Goal: Task Accomplishment & Management: Manage account settings

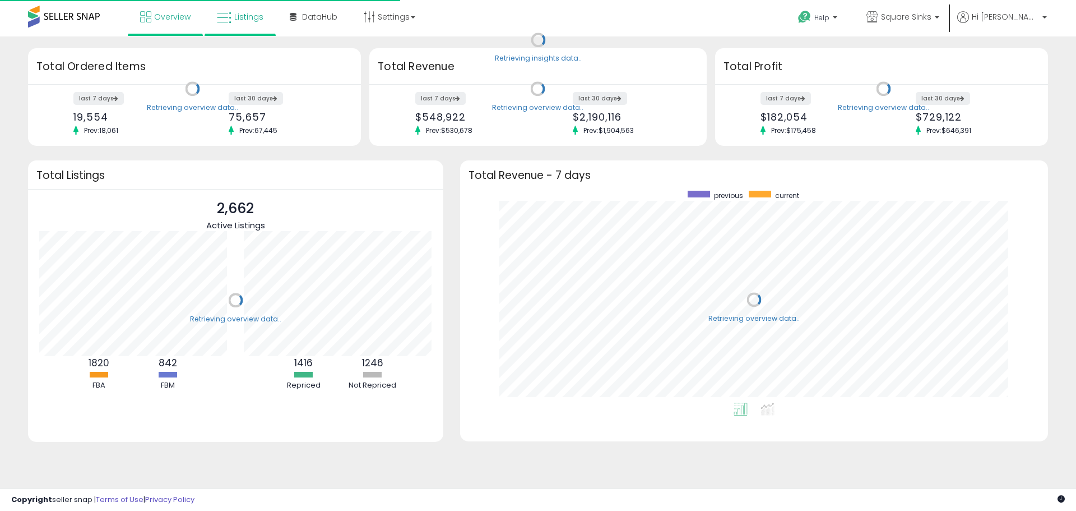
scroll to position [212, 566]
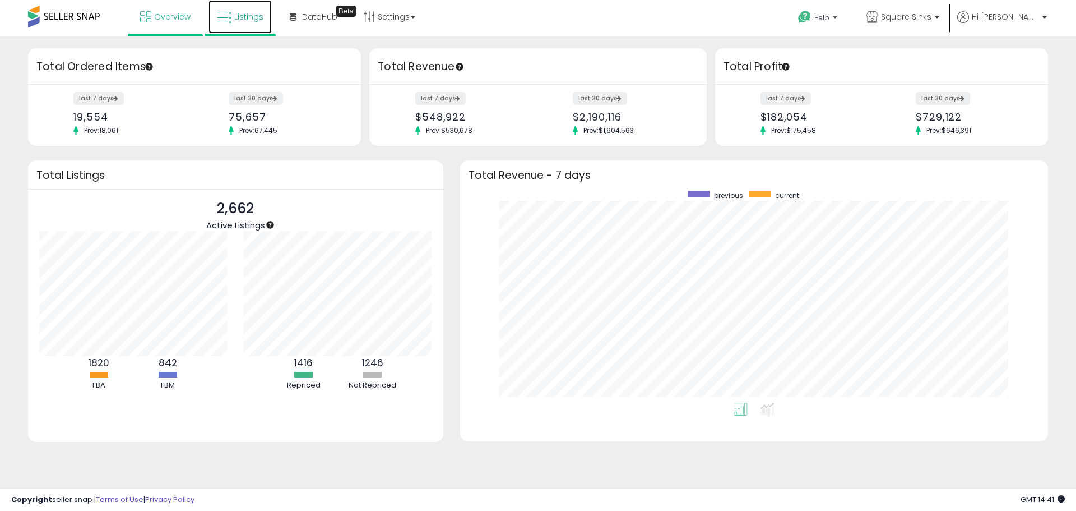
click at [237, 22] on span "Listings" at bounding box center [248, 16] width 29 height 11
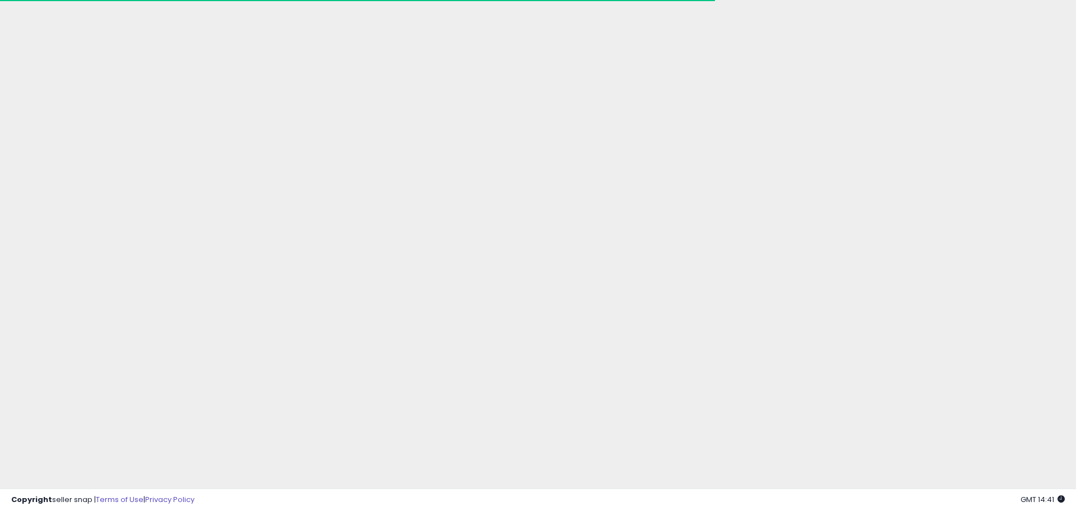
drag, startPoint x: 93, startPoint y: 482, endPoint x: 27, endPoint y: 476, distance: 65.3
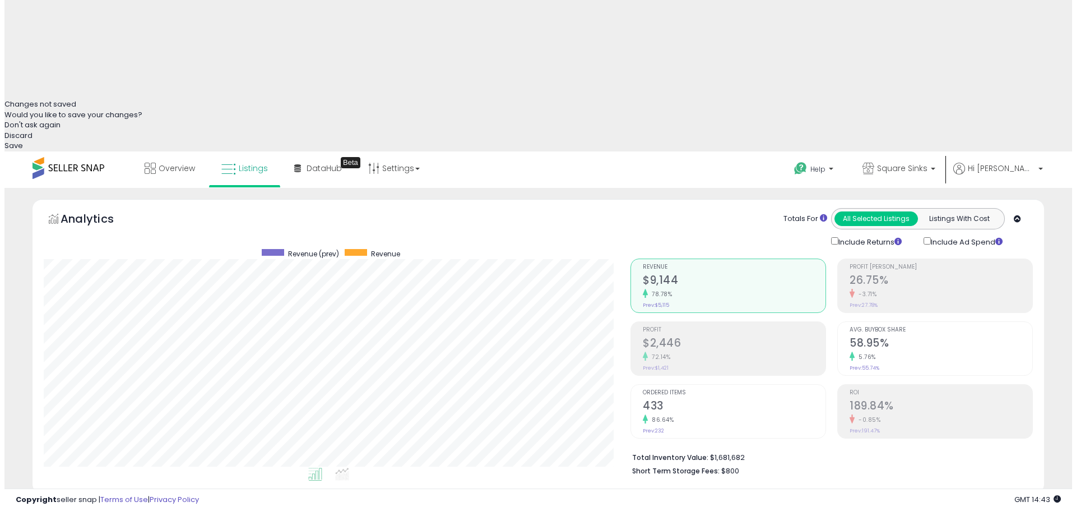
scroll to position [449, 0]
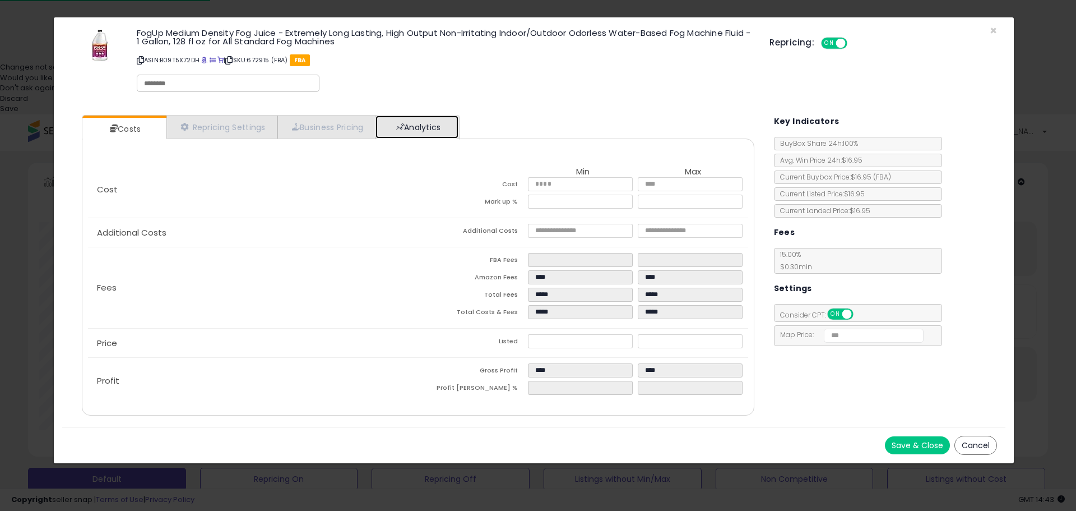
click at [441, 131] on link "Analytics" at bounding box center [417, 126] width 83 height 23
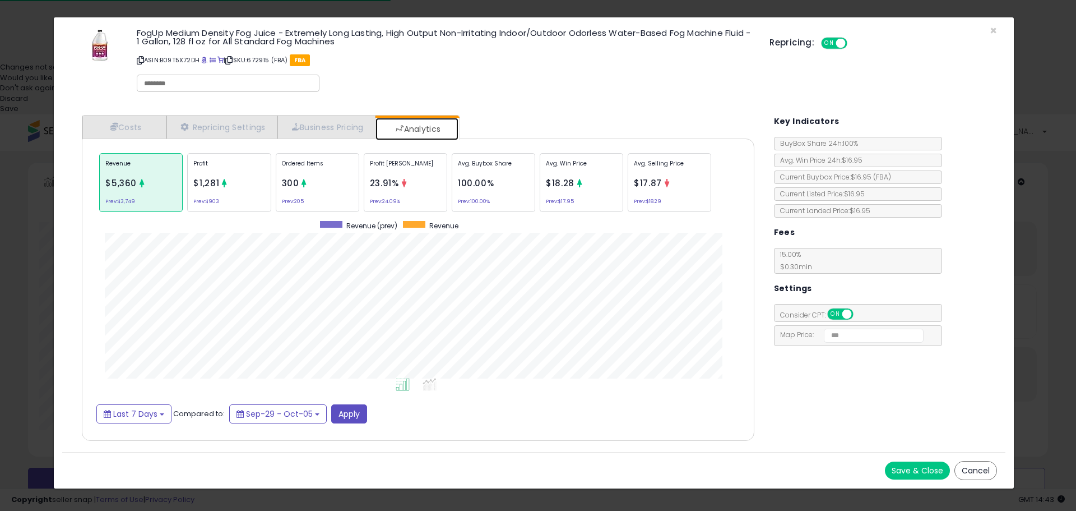
scroll to position [345, 695]
click at [320, 190] on div "Ordered Items 300 Prev: 205" at bounding box center [318, 182] width 84 height 59
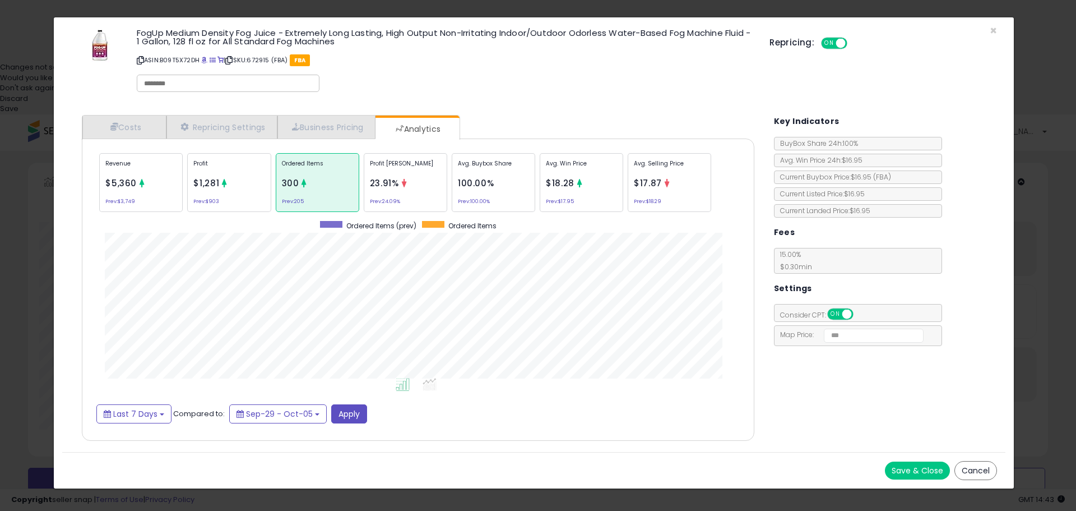
click at [224, 183] on icon at bounding box center [224, 183] width 8 height 8
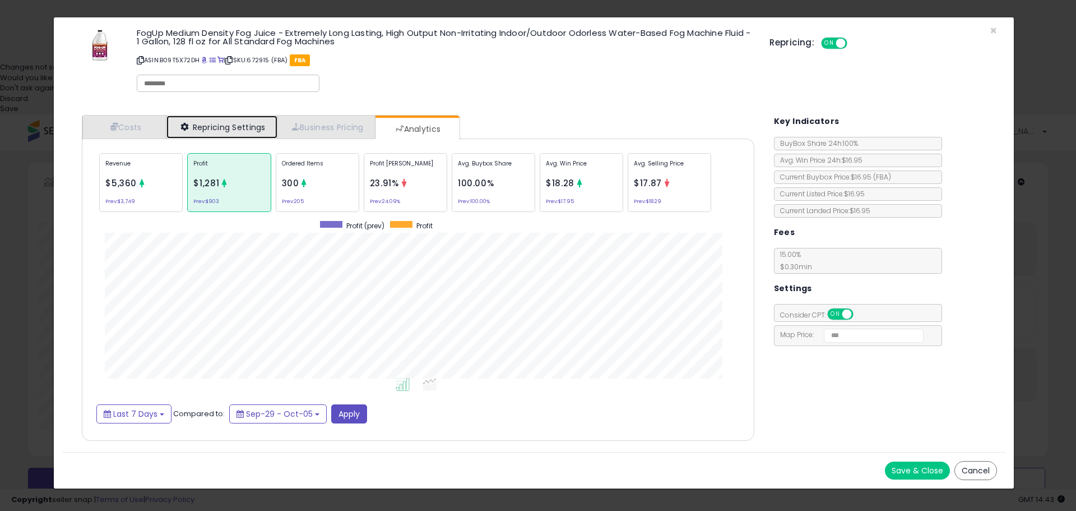
click at [206, 127] on link "Repricing Settings" at bounding box center [222, 126] width 111 height 23
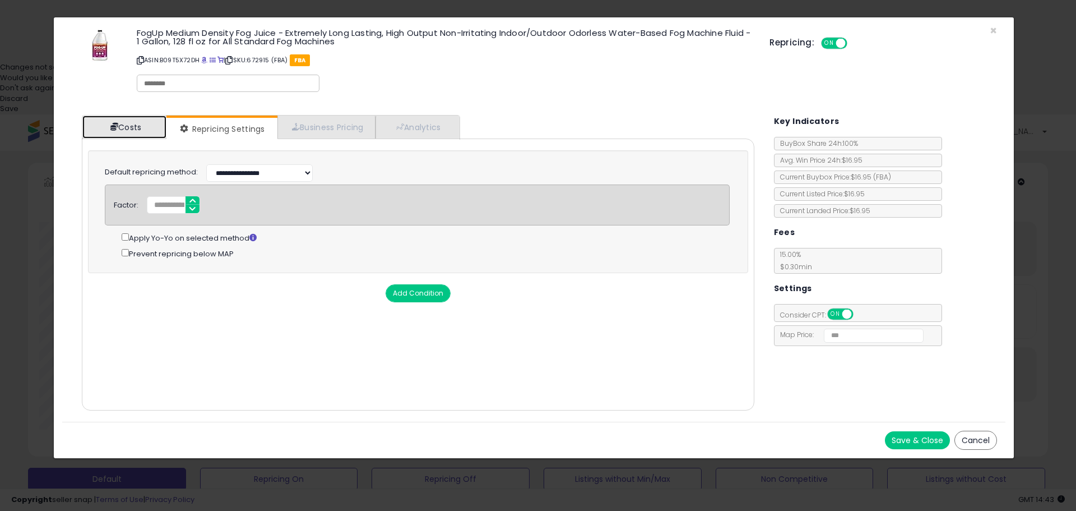
click at [144, 128] on link "Costs" at bounding box center [124, 126] width 84 height 23
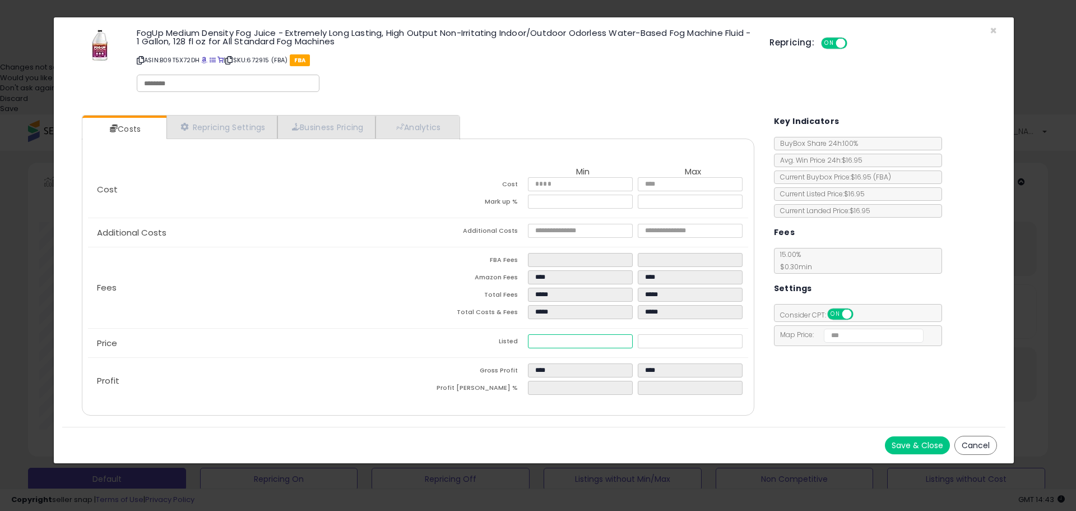
click at [539, 341] on input "*****" at bounding box center [580, 341] width 104 height 14
click at [978, 446] on button "Cancel" at bounding box center [976, 445] width 43 height 19
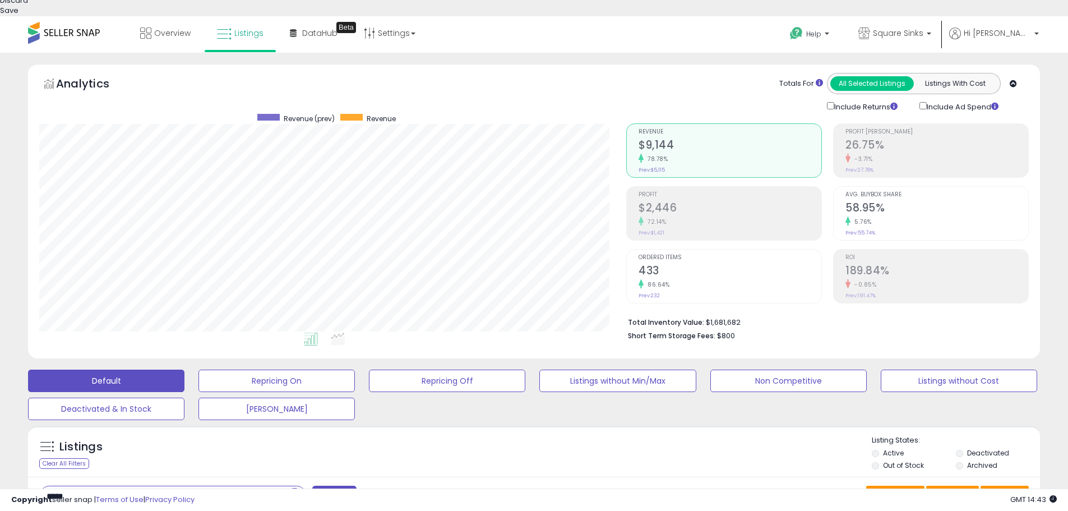
scroll to position [336, 0]
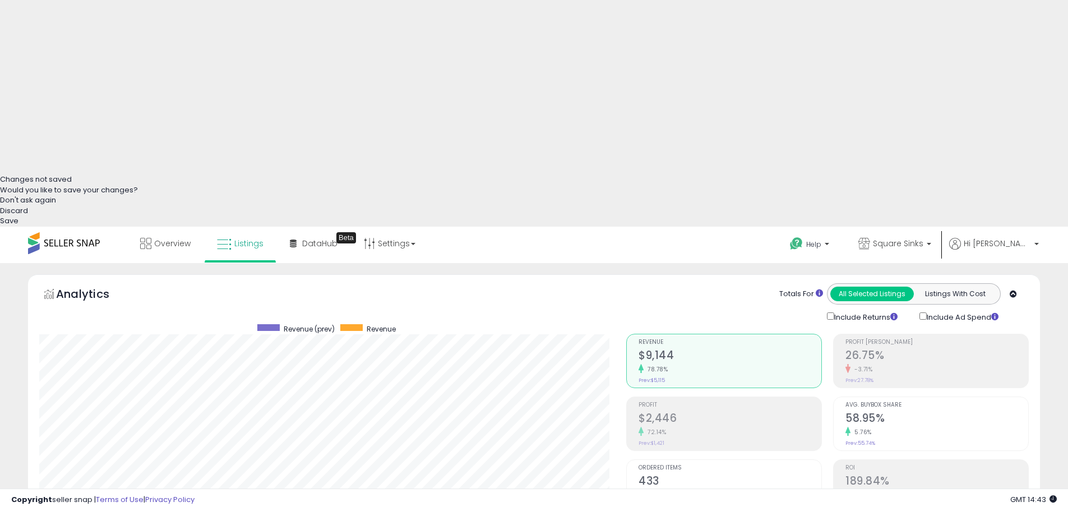
drag, startPoint x: 105, startPoint y: 144, endPoint x: 6, endPoint y: 136, distance: 100.1
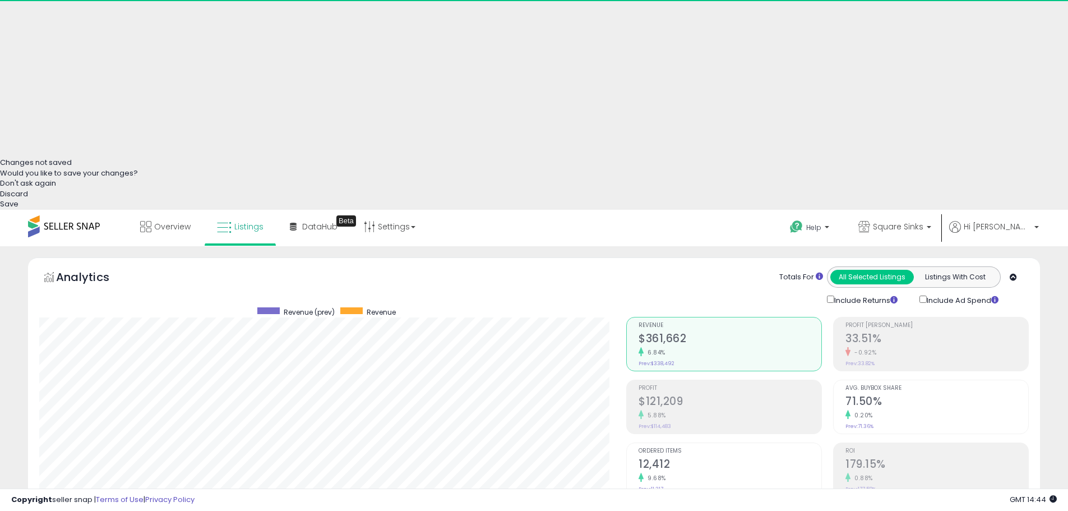
scroll to position [230, 587]
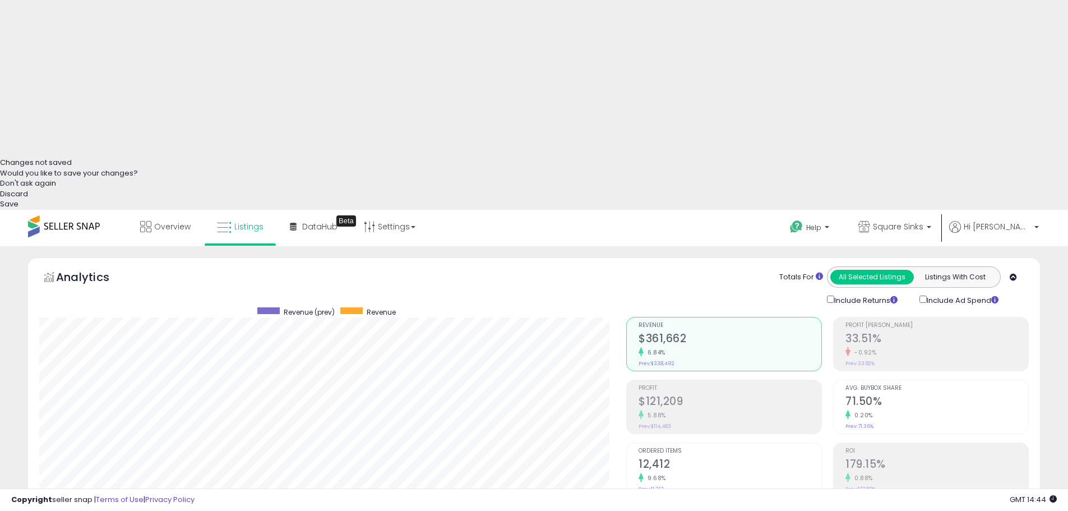
drag, startPoint x: 84, startPoint y: 126, endPoint x: 8, endPoint y: 133, distance: 75.4
type input "*******"
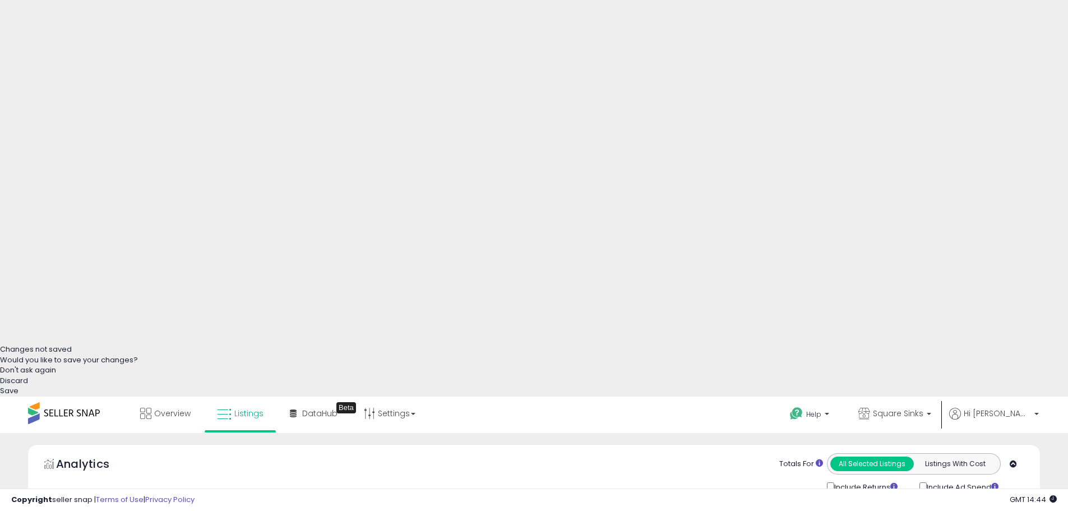
scroll to position [0, 0]
